Goal: Transaction & Acquisition: Purchase product/service

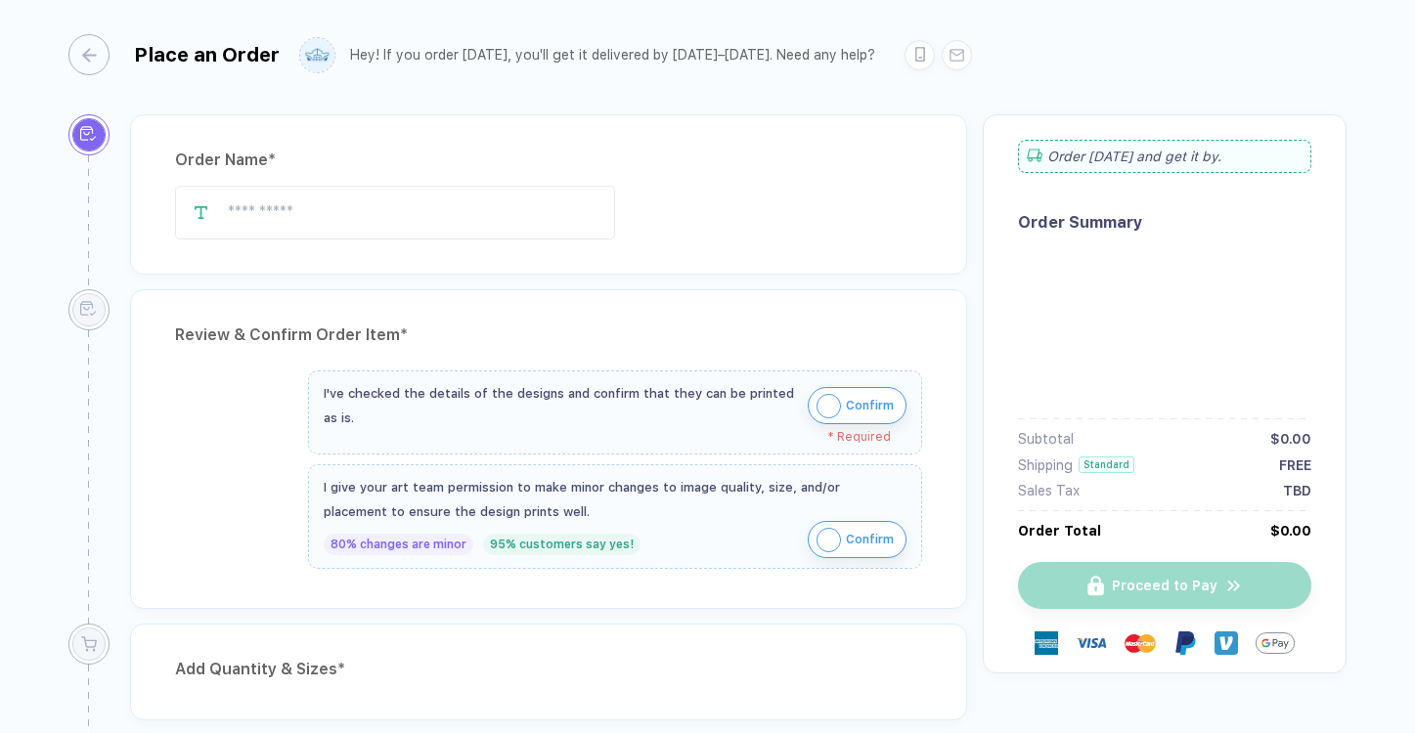
type input "**********"
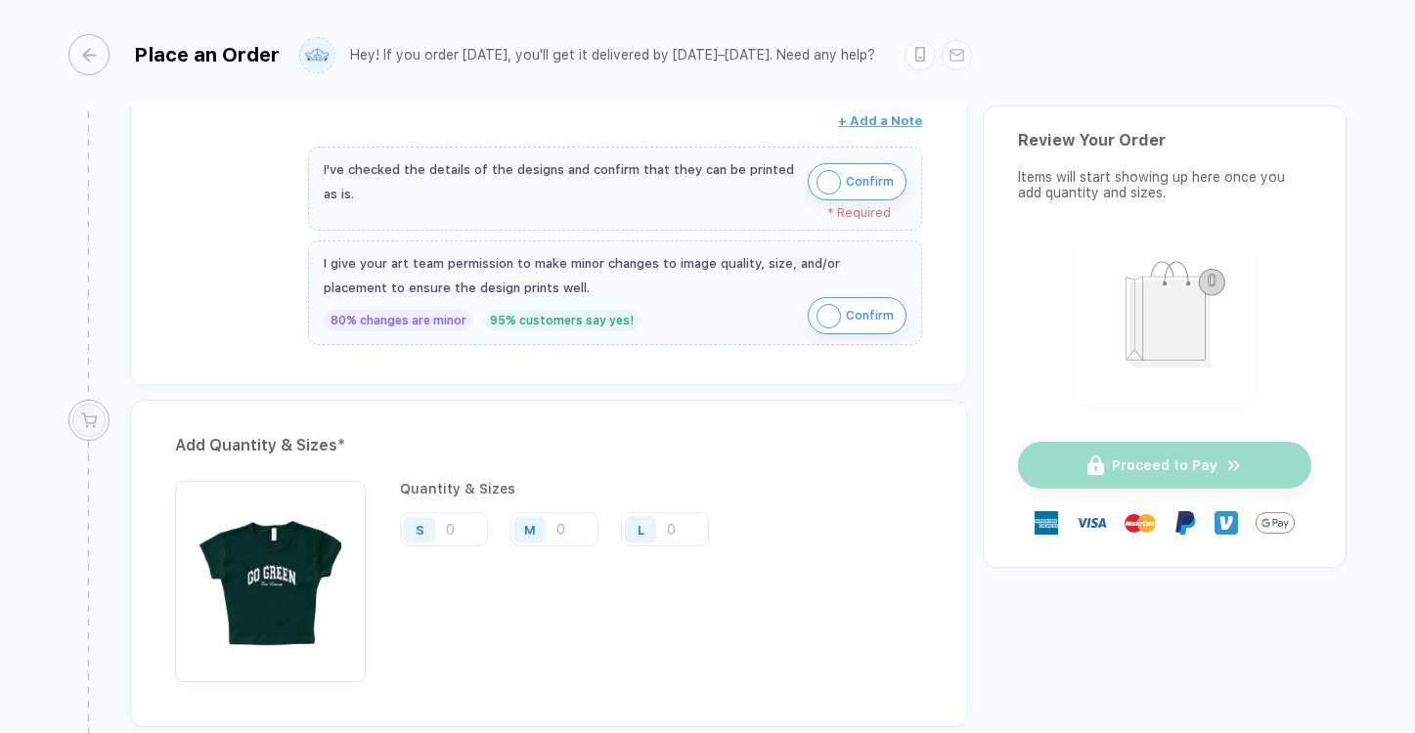
scroll to position [720, 0]
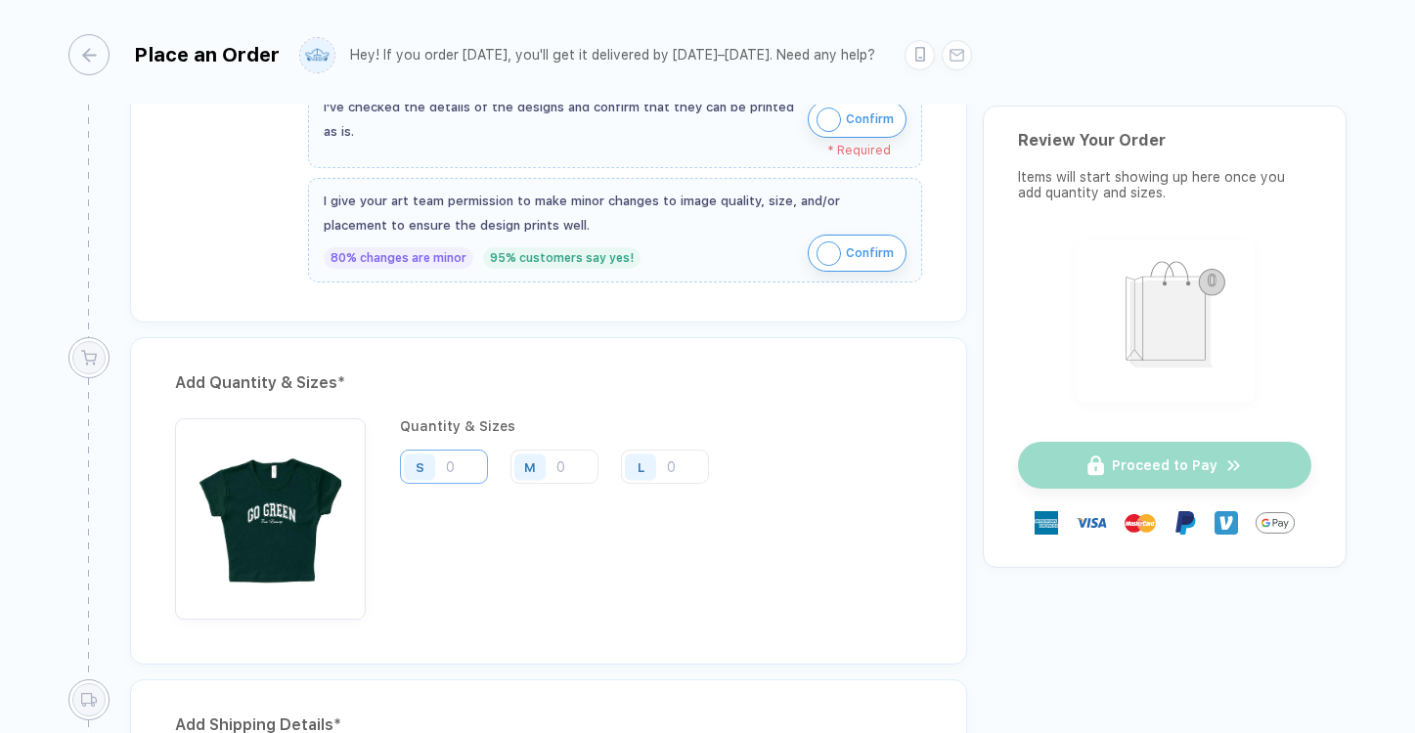
click at [464, 463] on input "number" at bounding box center [444, 467] width 88 height 34
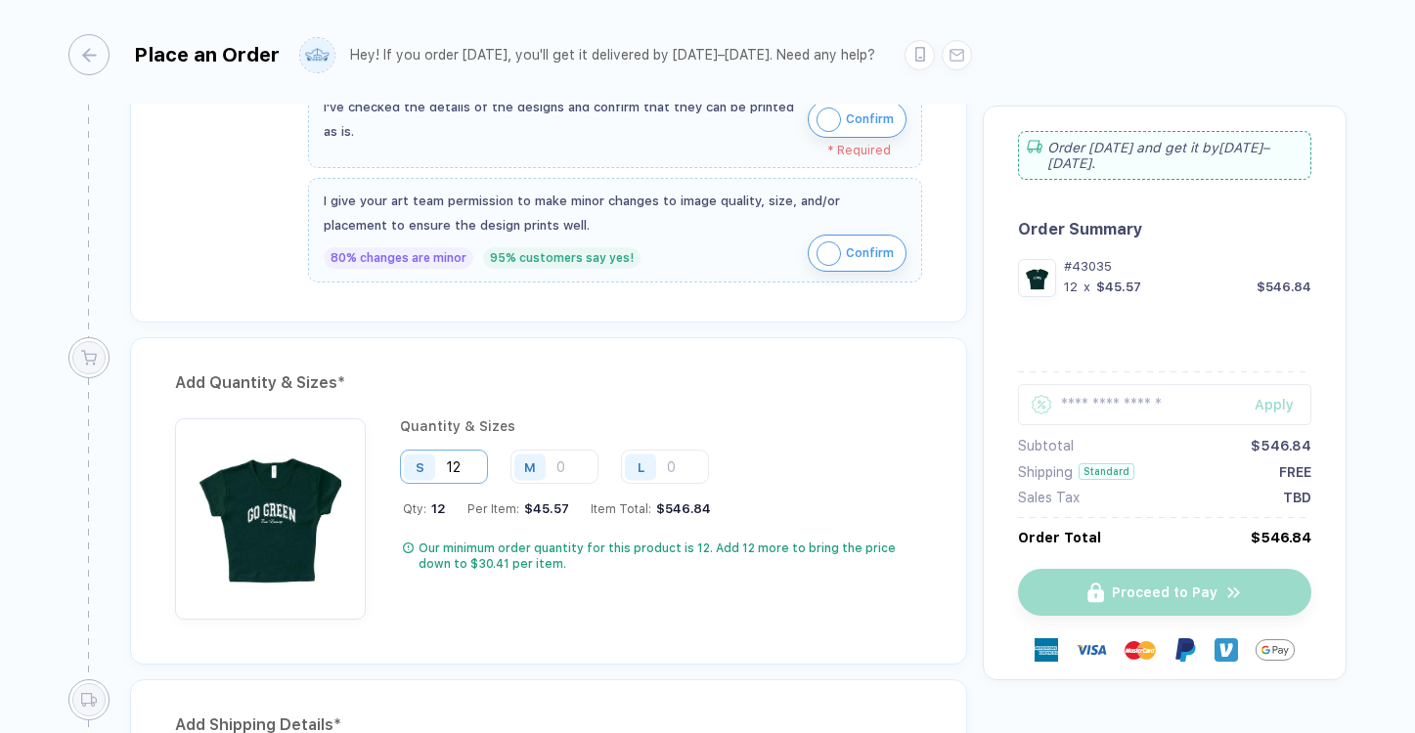
click at [473, 460] on input "12" at bounding box center [444, 467] width 88 height 34
type input "12"
click at [585, 476] on input "number" at bounding box center [554, 467] width 88 height 34
type input "12"
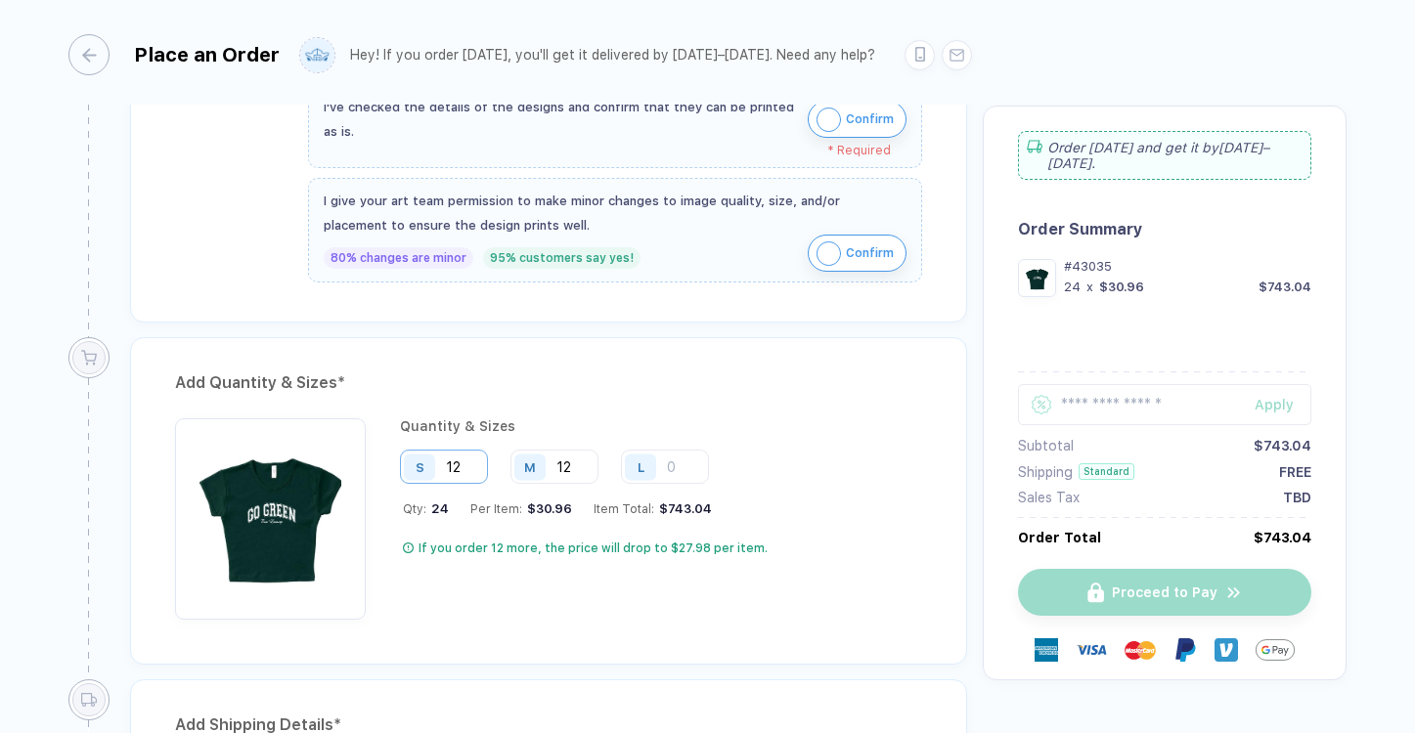
click at [472, 468] on input "12" at bounding box center [444, 467] width 88 height 34
type input "1"
type input "6"
click at [576, 466] on input "12" at bounding box center [554, 467] width 88 height 34
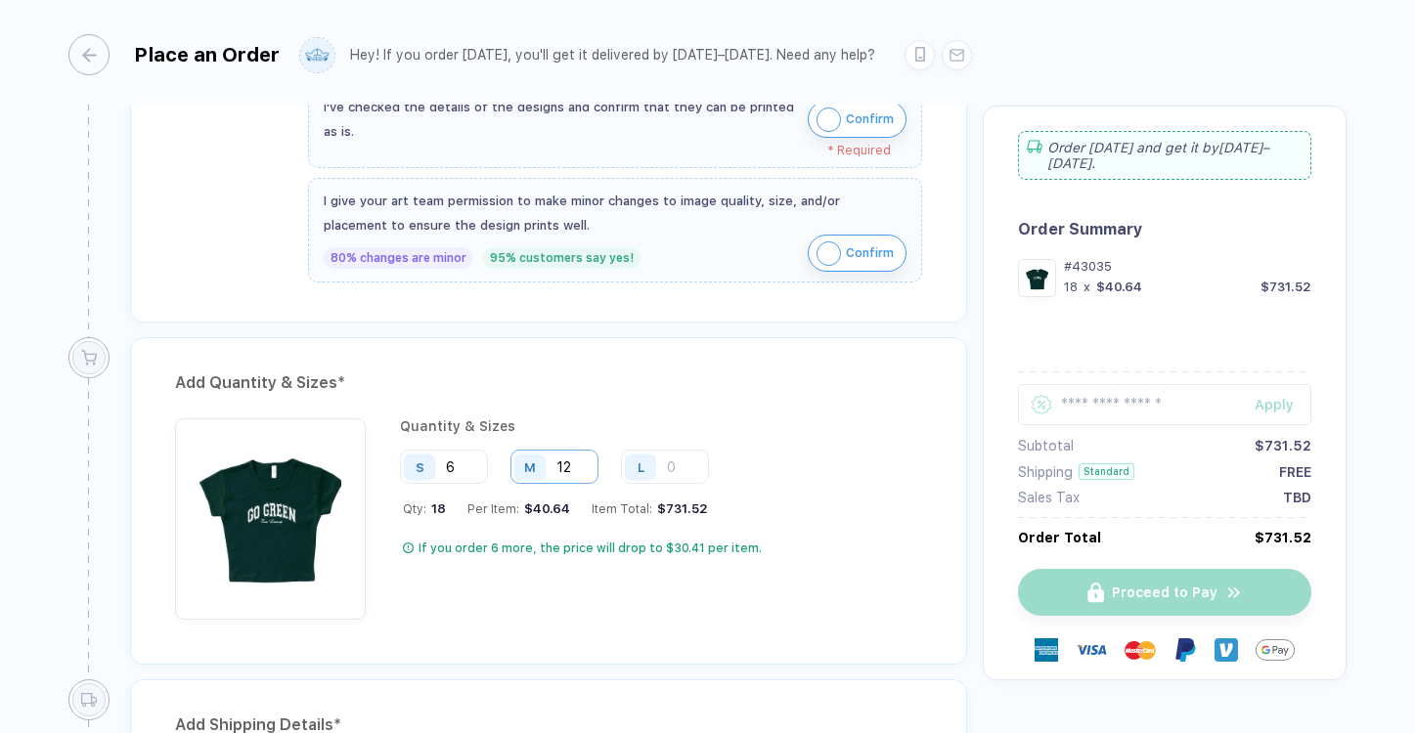
click at [569, 466] on input "12" at bounding box center [554, 467] width 88 height 34
type input "6"
click at [475, 472] on input "6" at bounding box center [444, 467] width 88 height 34
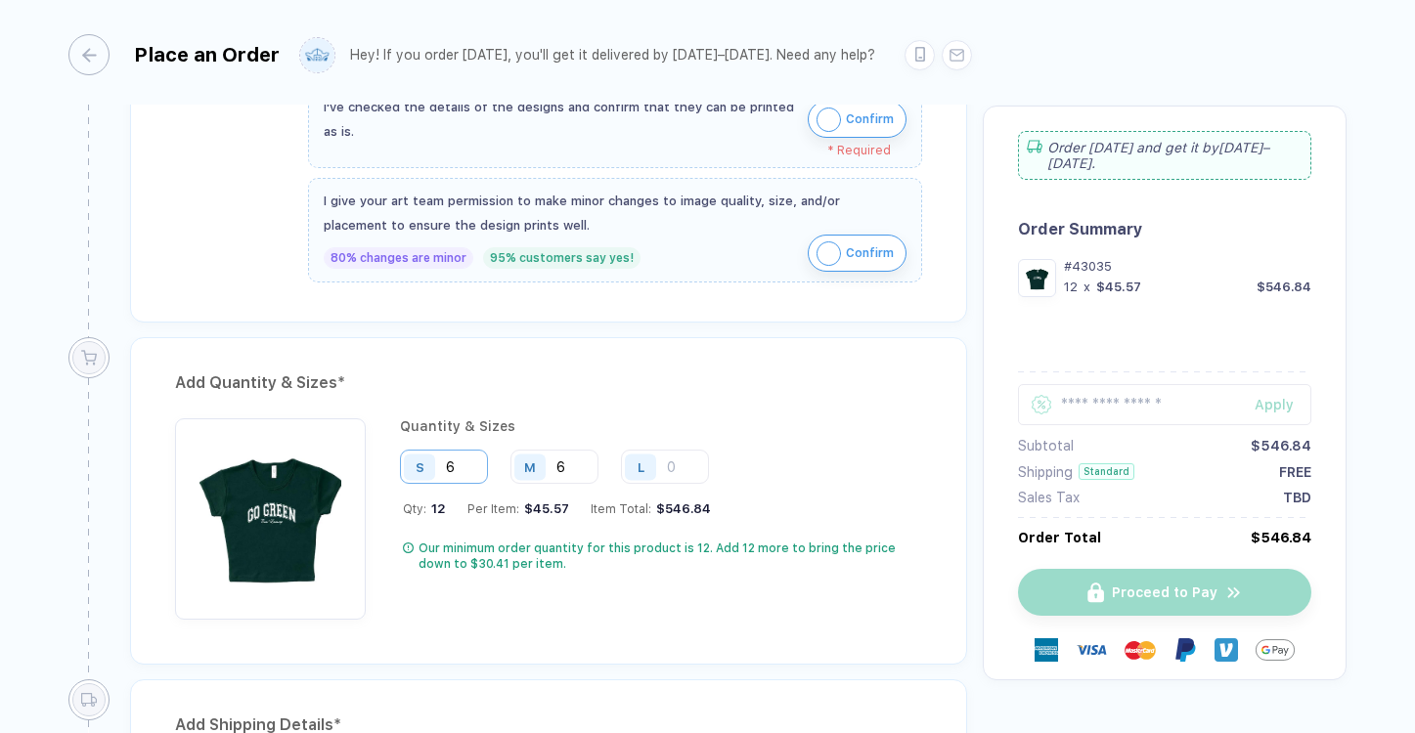
click at [475, 472] on input "6" at bounding box center [444, 467] width 88 height 34
drag, startPoint x: 472, startPoint y: 472, endPoint x: 425, endPoint y: 472, distance: 46.9
click at [424, 472] on div "S 6" at bounding box center [444, 467] width 88 height 34
click at [575, 466] on input "6" at bounding box center [554, 467] width 88 height 34
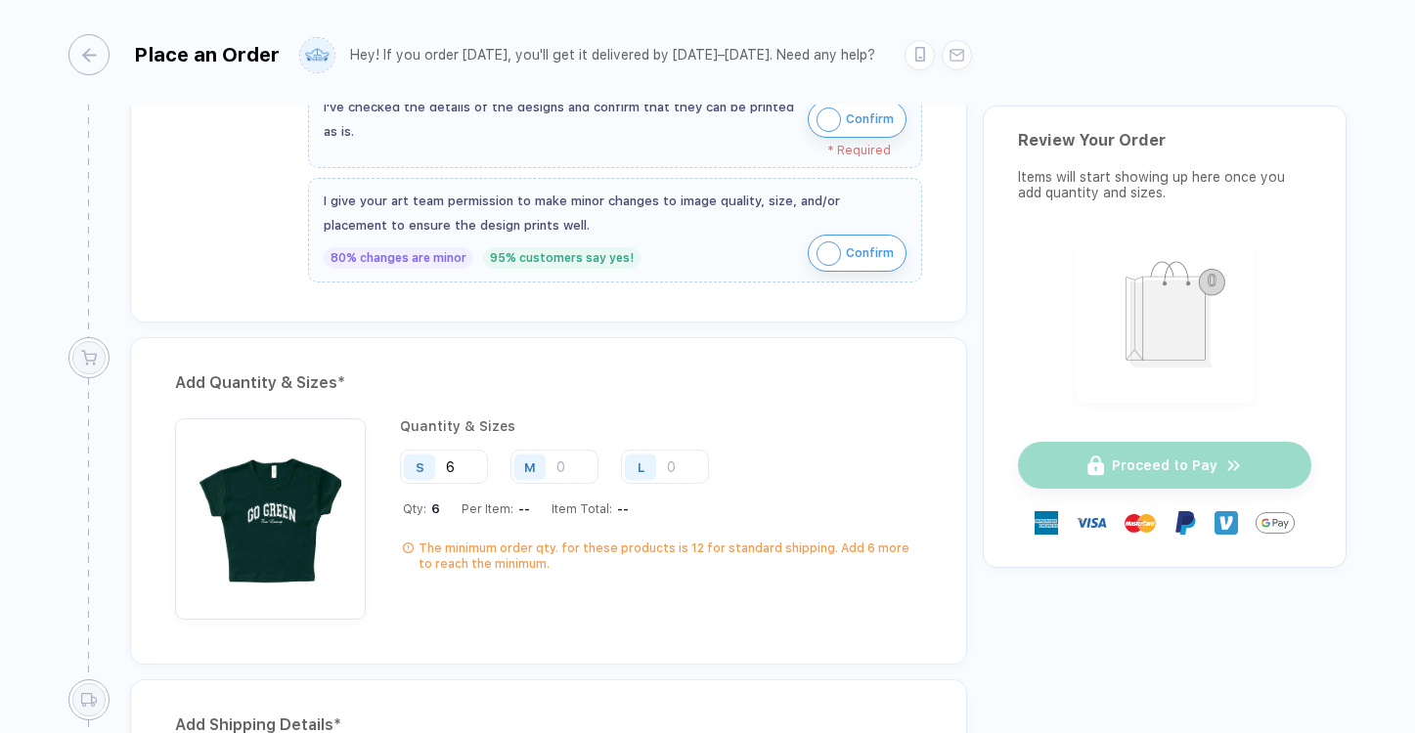
click at [528, 502] on div "Qty: 6 Per Item: -- Item Total: --" at bounding box center [662, 509] width 519 height 15
click at [465, 461] on input "6" at bounding box center [444, 467] width 88 height 34
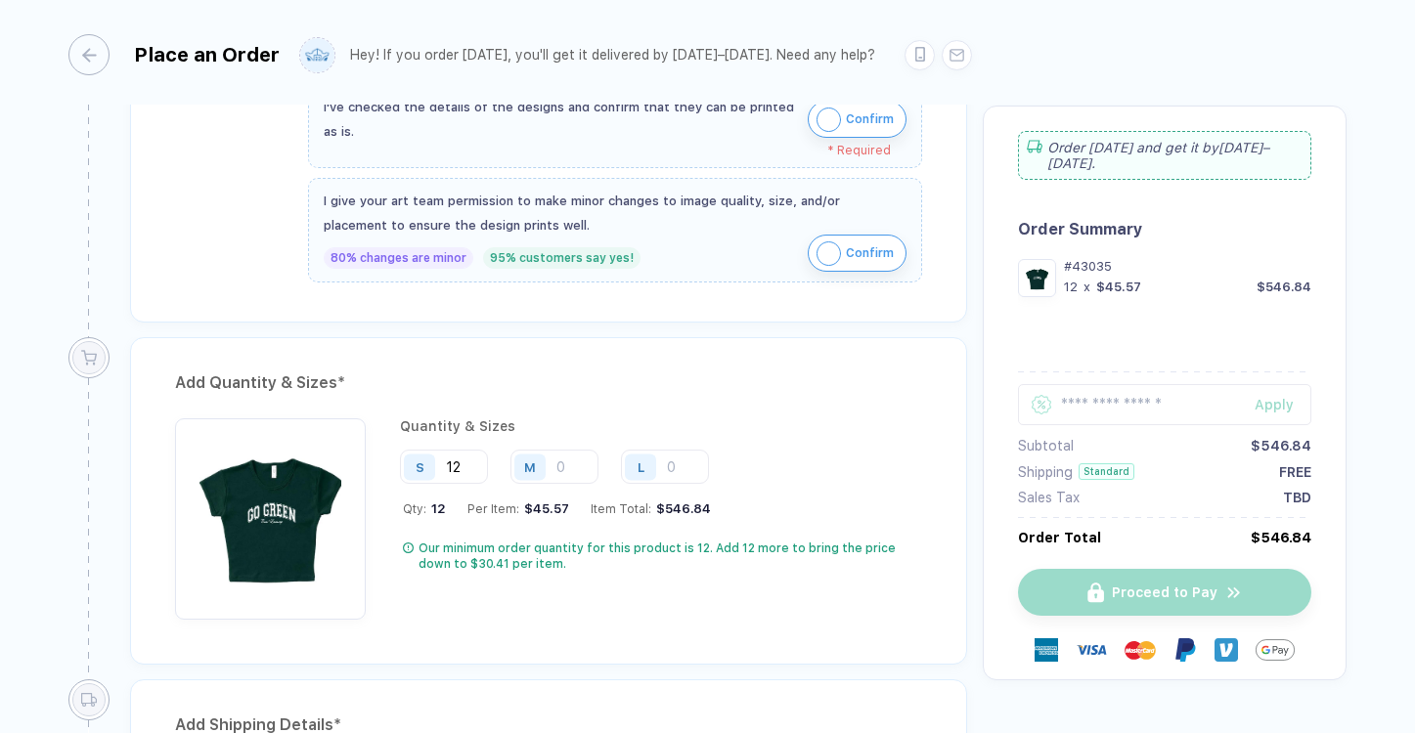
type input "1"
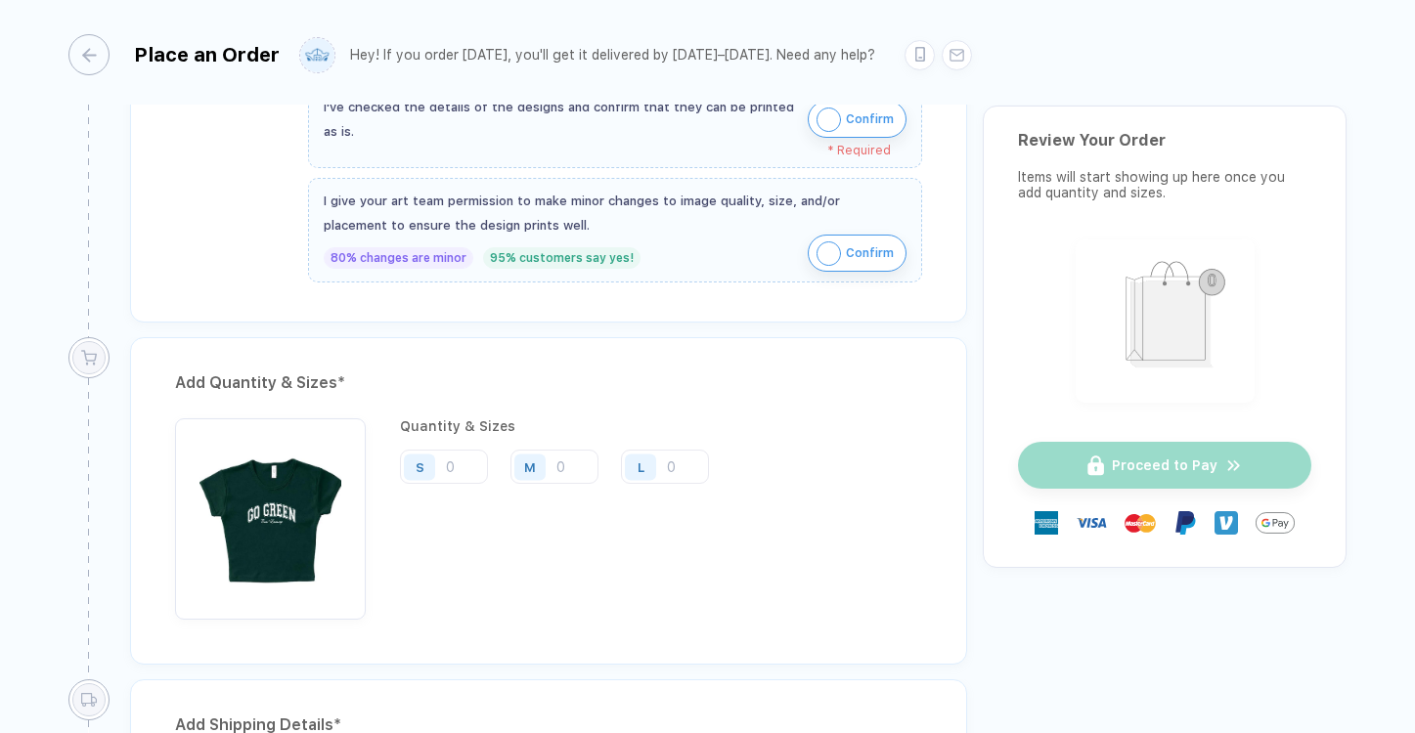
type input "6"
click at [582, 471] on input "number" at bounding box center [554, 467] width 88 height 34
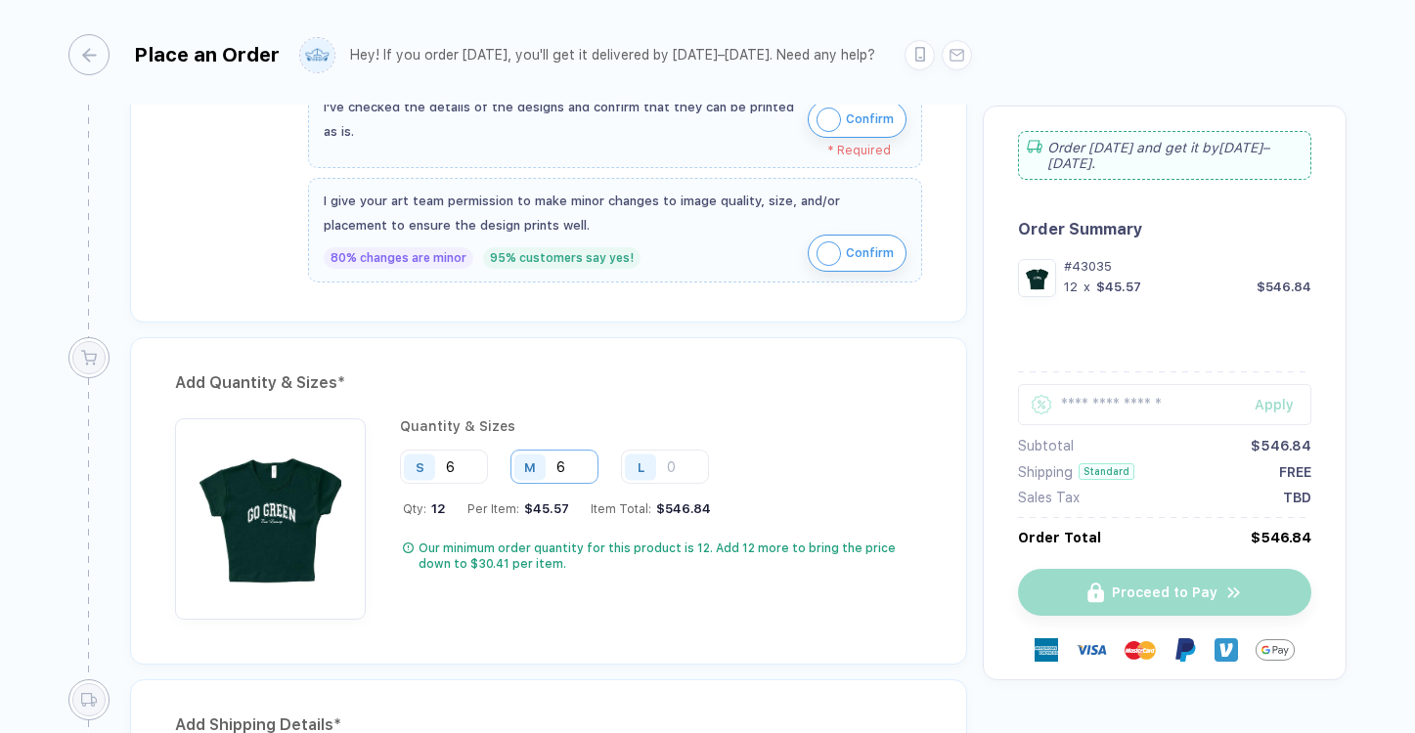
click at [578, 465] on input "6" at bounding box center [554, 467] width 88 height 34
type input "6"
click at [592, 424] on div "Quantity & Sizes" at bounding box center [661, 426] width 522 height 16
click at [467, 466] on input "6" at bounding box center [444, 467] width 88 height 34
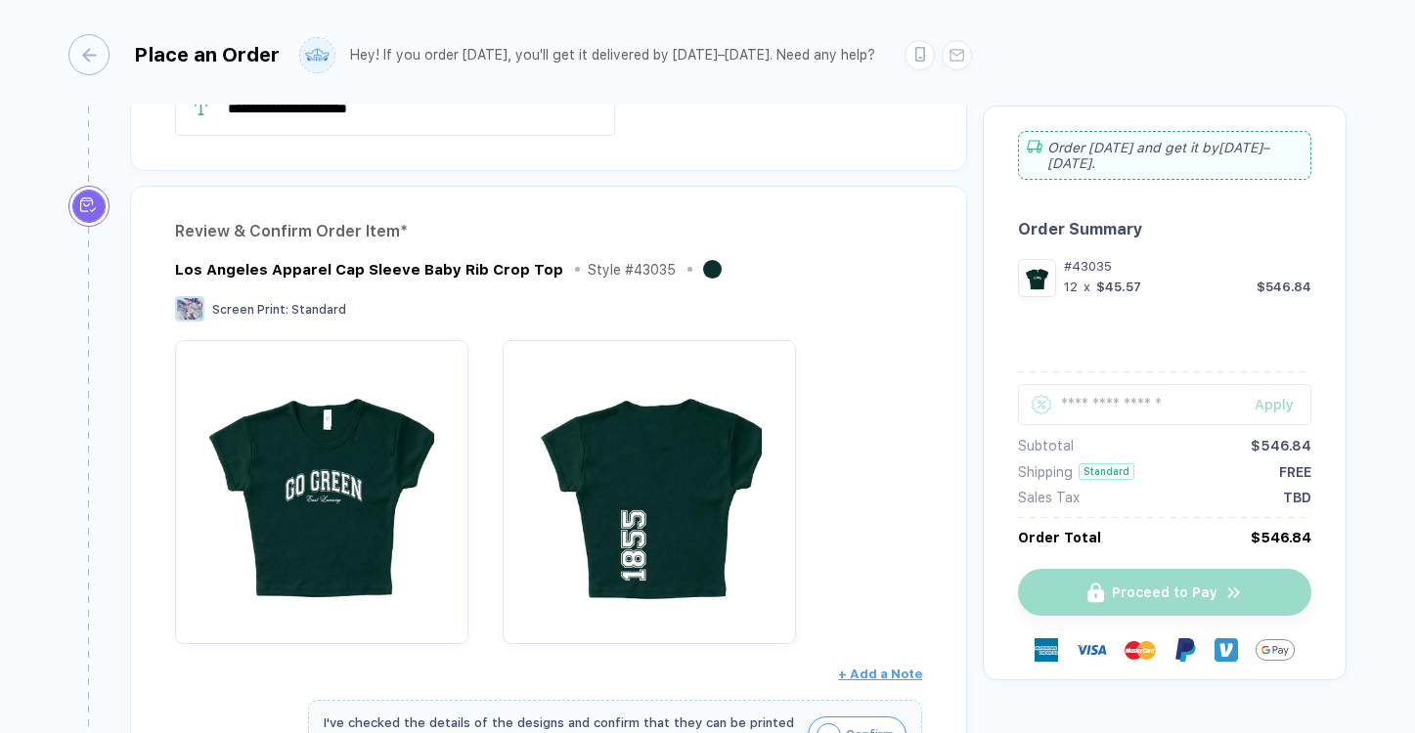
scroll to position [0, 0]
